Goal: Check status

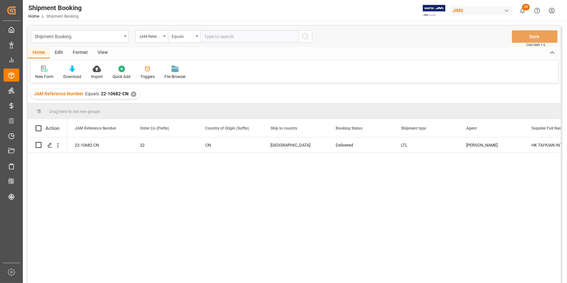
click at [238, 38] on input "text" at bounding box center [250, 36] width 98 height 12
type input "22-10058-CN"
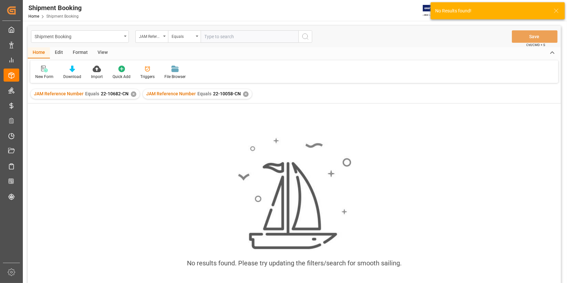
click at [131, 94] on div "✕" at bounding box center [134, 94] width 6 height 6
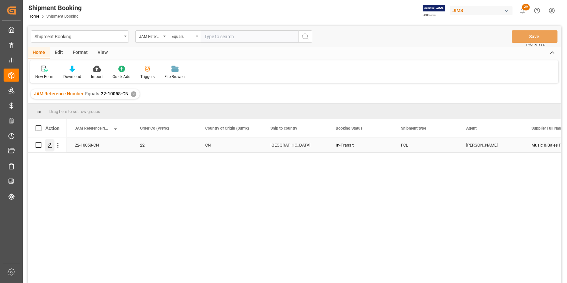
click at [49, 146] on icon "Press SPACE to select this row." at bounding box center [49, 145] width 5 height 5
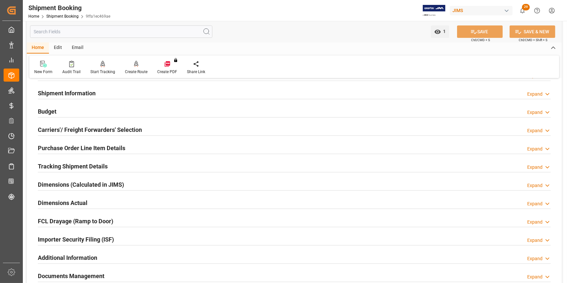
scroll to position [59, 0]
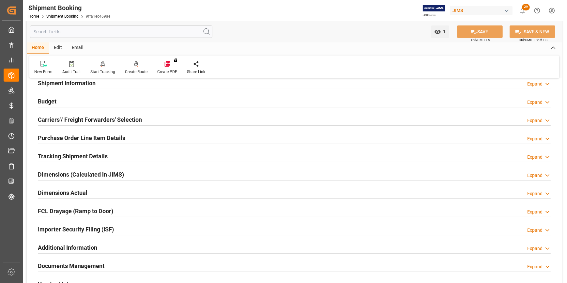
click at [80, 136] on h2 "Purchase Order Line Item Details" at bounding box center [81, 138] width 87 height 9
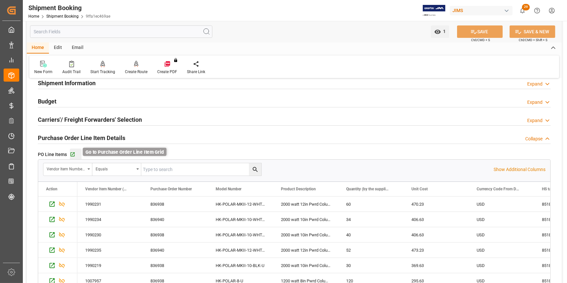
click at [73, 153] on icon "button" at bounding box center [73, 155] width 6 height 6
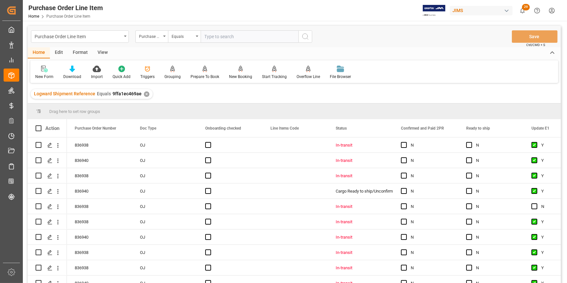
click at [104, 55] on div "View" at bounding box center [103, 52] width 20 height 11
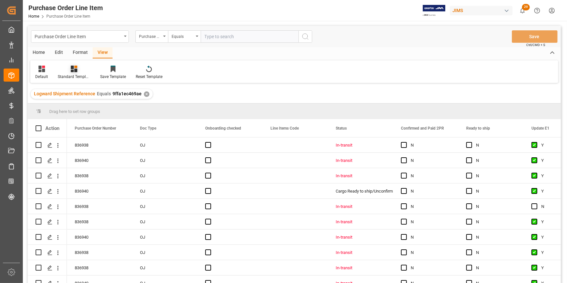
click at [75, 74] on div "Standard Templates" at bounding box center [74, 77] width 33 height 6
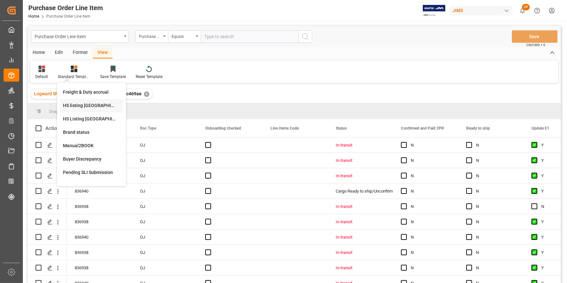
click at [83, 105] on div "HS listing [GEOGRAPHIC_DATA]" at bounding box center [91, 105] width 57 height 7
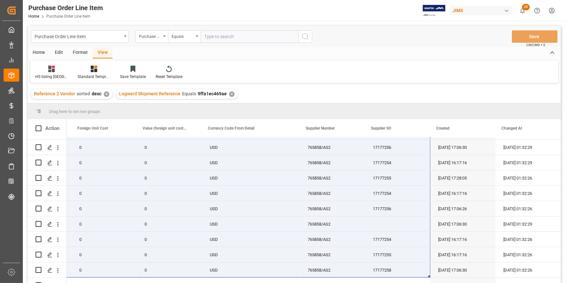
scroll to position [23, 0]
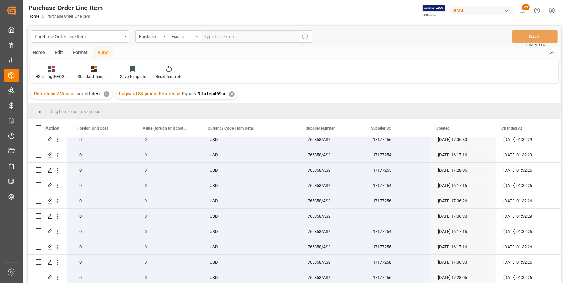
drag, startPoint x: 95, startPoint y: 144, endPoint x: 402, endPoint y: 292, distance: 341.0
click at [402, 283] on html "Created by potrace 1.15, written by [PERSON_NAME] [DATE]-[DATE] Created by potr…" at bounding box center [283, 141] width 567 height 283
